Goal: Check status

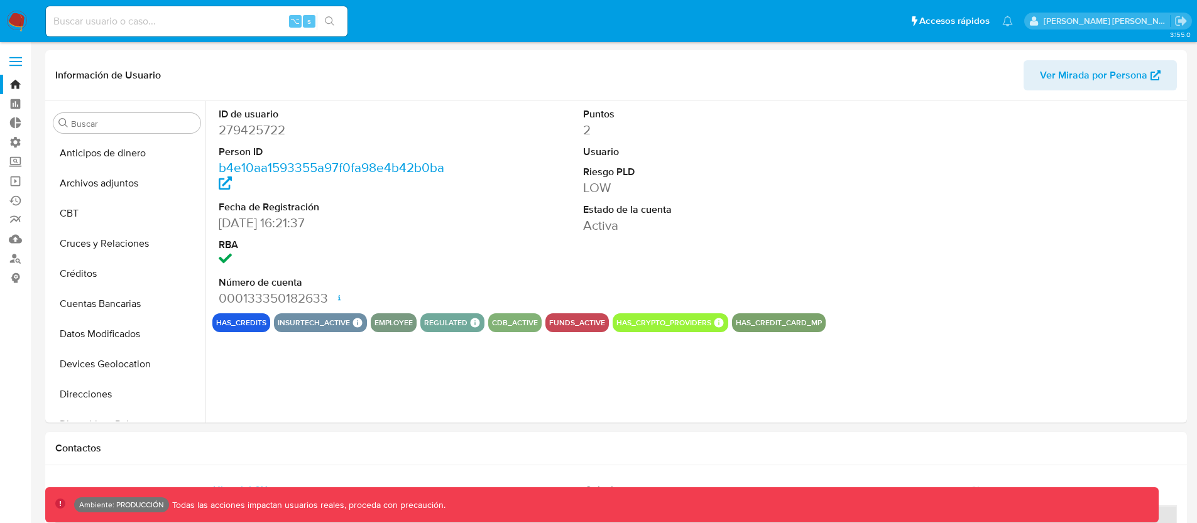
select select "10"
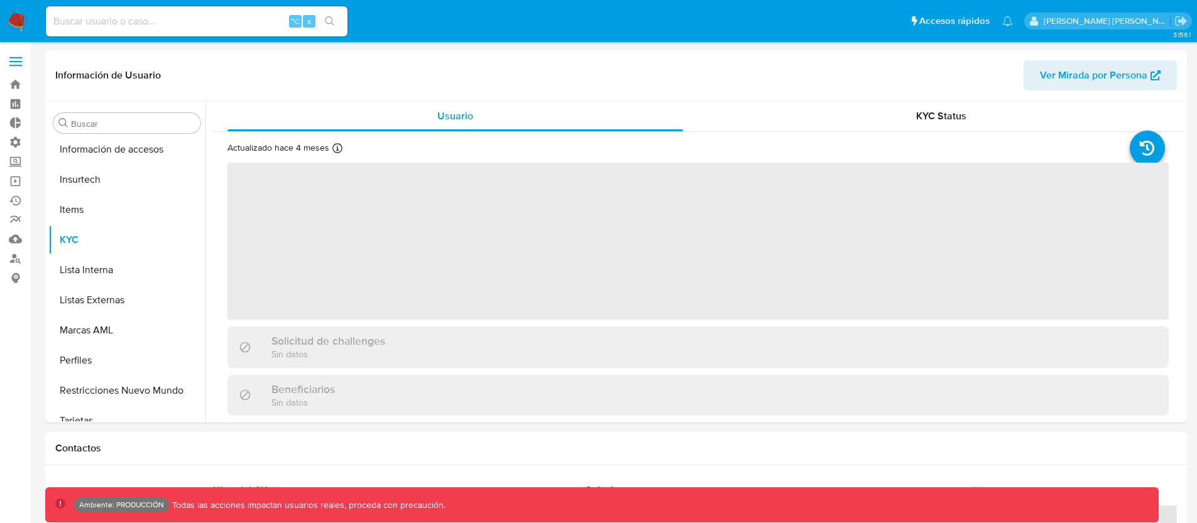
scroll to position [561, 0]
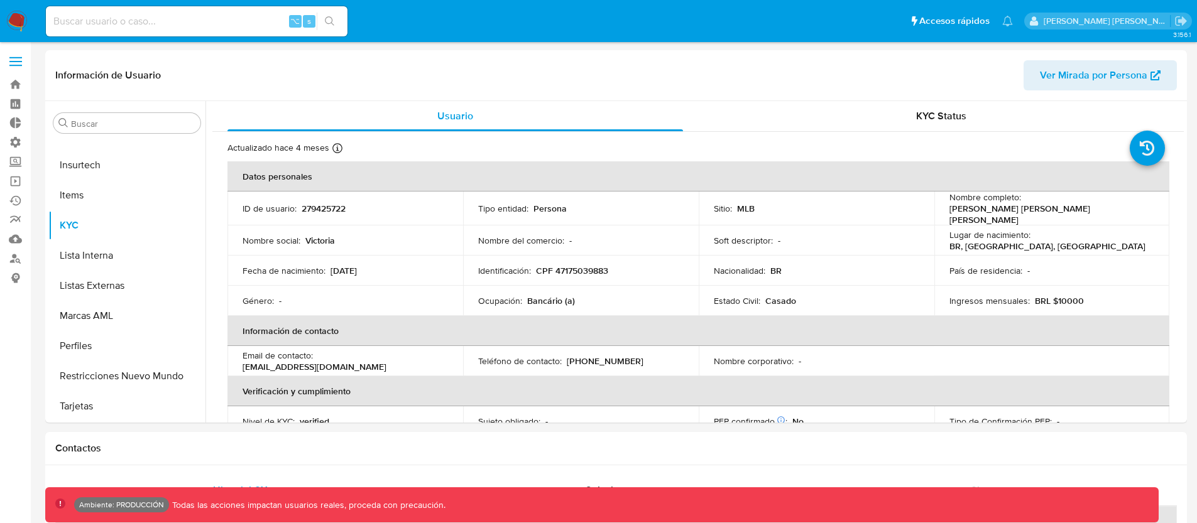
select select "10"
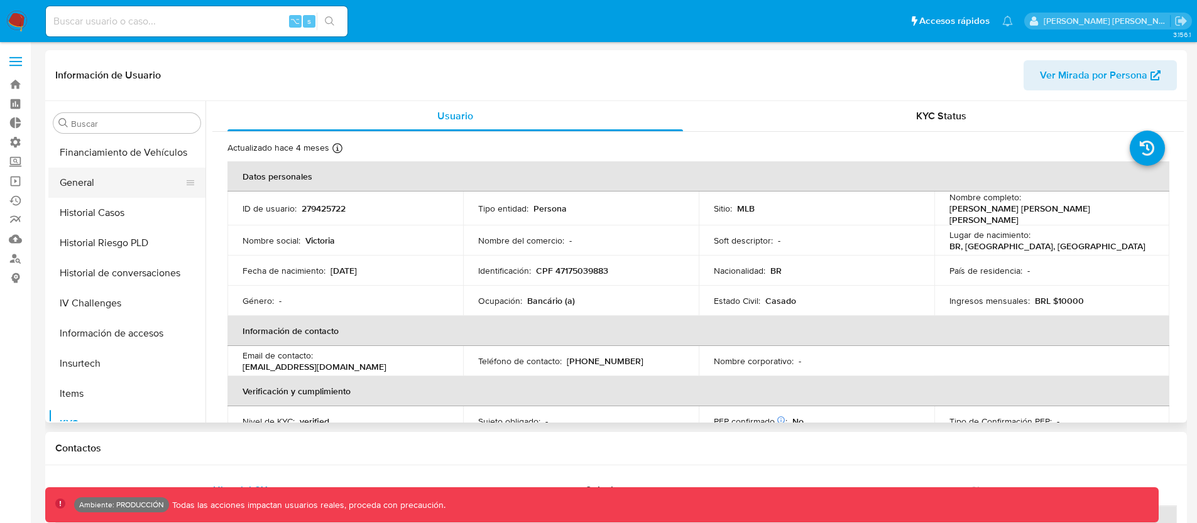
click at [97, 183] on button "General" at bounding box center [121, 183] width 147 height 30
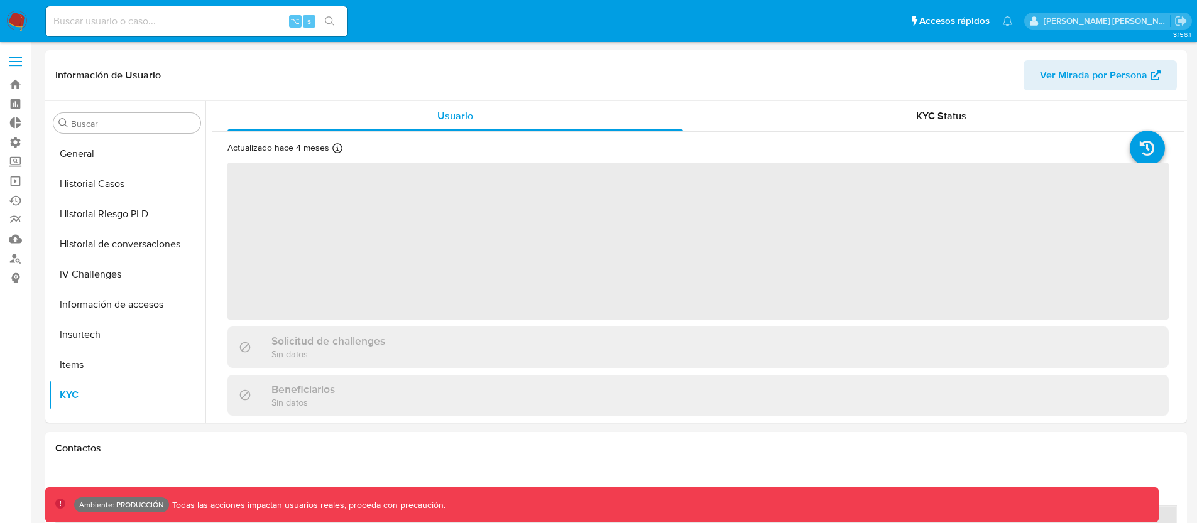
scroll to position [561, 0]
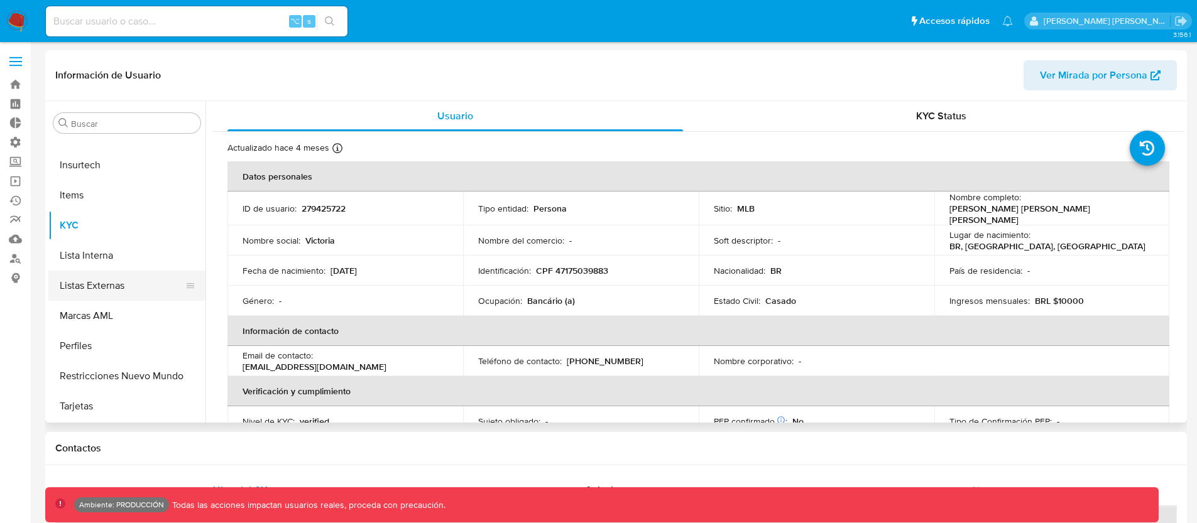
select select "10"
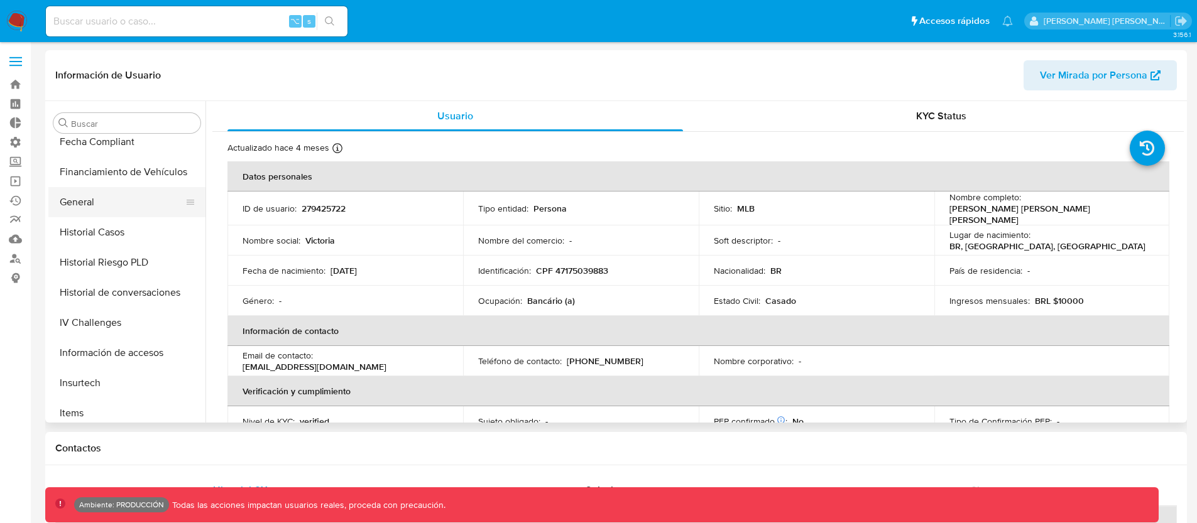
scroll to position [341, 0]
click at [71, 207] on button "General" at bounding box center [121, 205] width 147 height 30
